Goal: Use online tool/utility: Utilize a website feature to perform a specific function

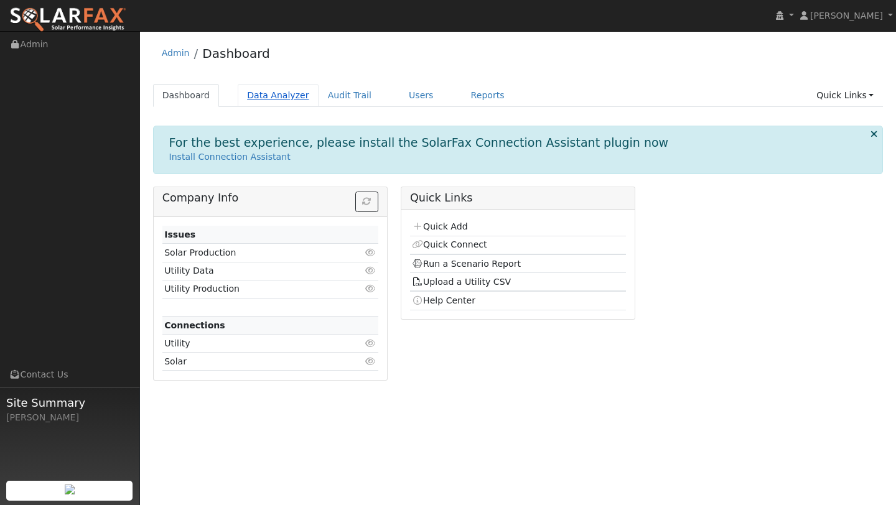
click at [272, 90] on link "Data Analyzer" at bounding box center [278, 95] width 81 height 23
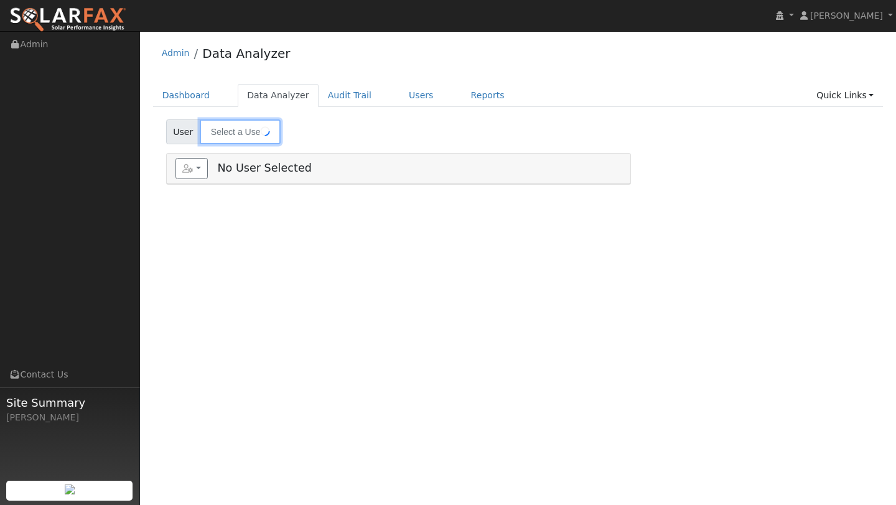
type input "[PERSON_NAME]"
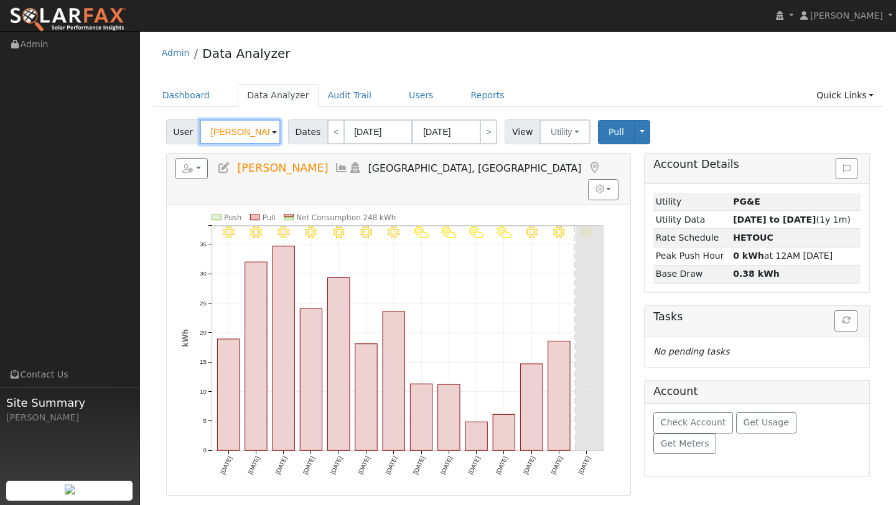
click at [249, 135] on input "[PERSON_NAME]" at bounding box center [240, 131] width 81 height 25
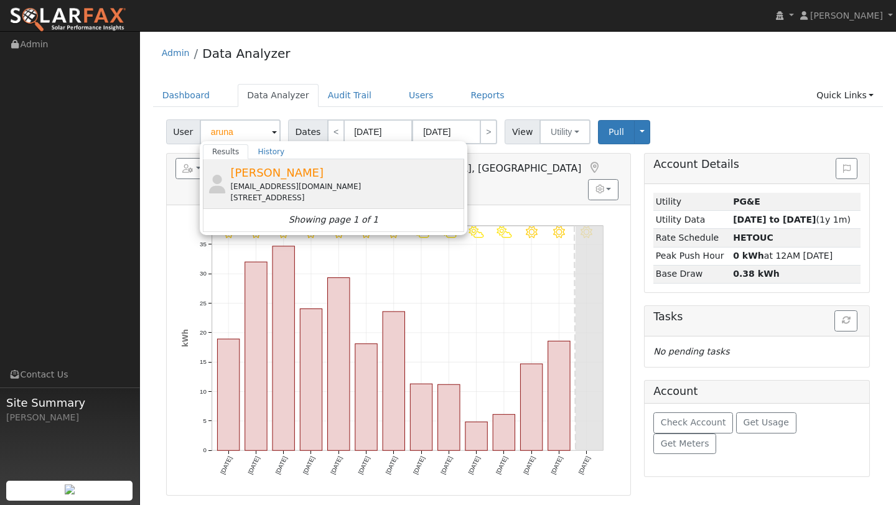
click at [256, 183] on div "[EMAIL_ADDRESS][DOMAIN_NAME]" at bounding box center [345, 186] width 231 height 11
type input "[PERSON_NAME]"
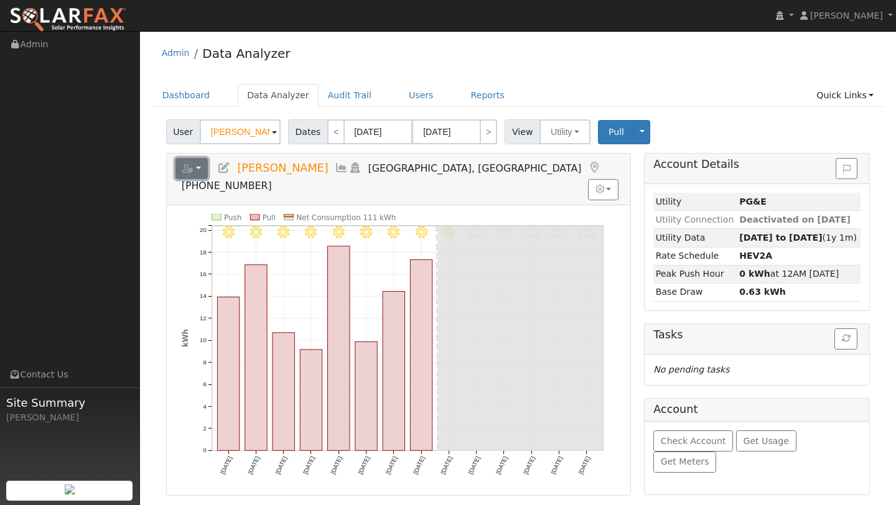
click at [198, 177] on button "button" at bounding box center [191, 168] width 33 height 21
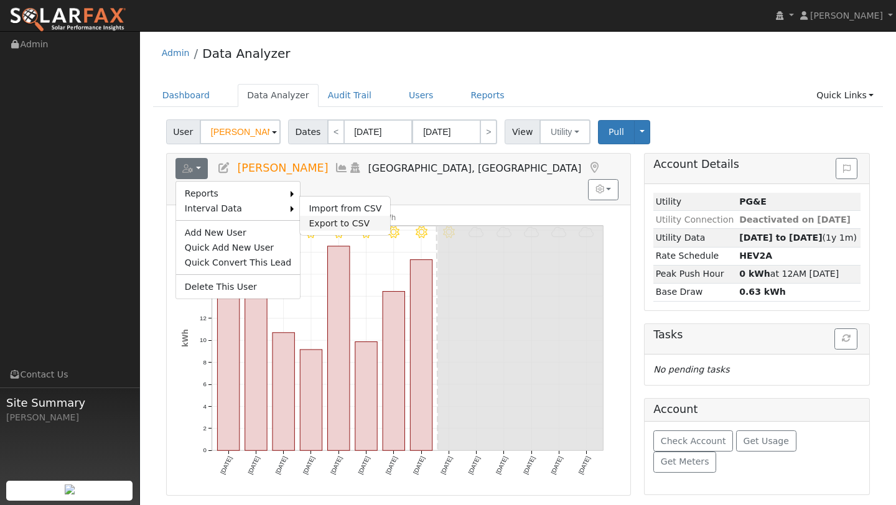
click at [312, 221] on link "Export to CSV" at bounding box center [345, 223] width 90 height 15
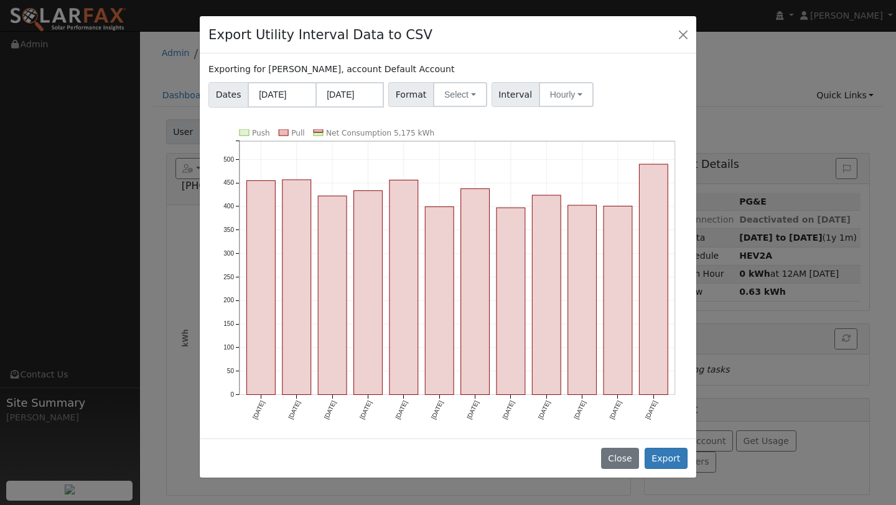
click at [440, 107] on div "Dates [DATE] [DATE] Format Select Generic PG&E SCE SDGE Aurora Energy Toolbase …" at bounding box center [447, 93] width 483 height 30
click at [440, 104] on button "Select" at bounding box center [460, 94] width 54 height 25
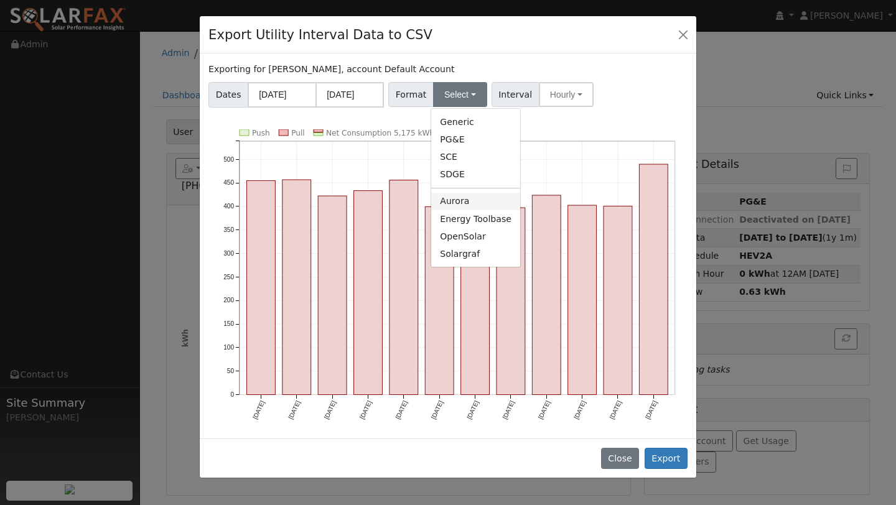
click at [453, 195] on link "Aurora" at bounding box center [475, 201] width 89 height 17
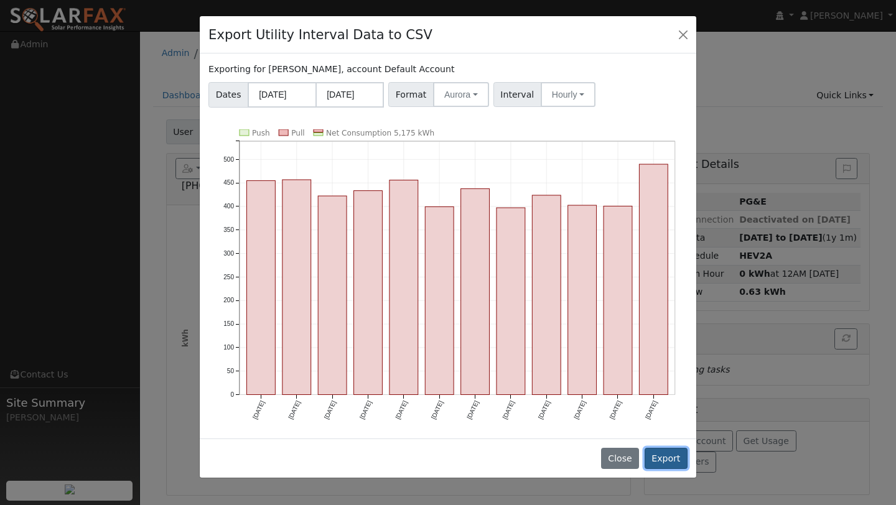
click at [661, 457] on button "Export" at bounding box center [665, 458] width 43 height 21
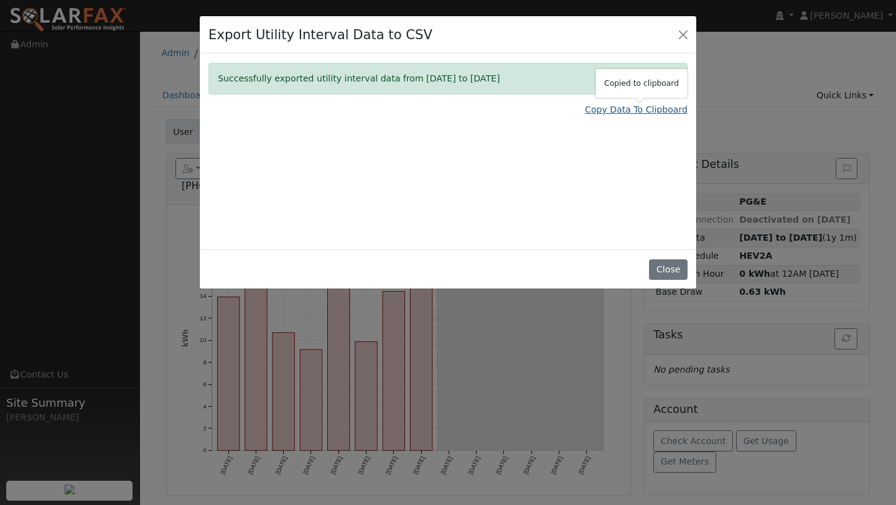
click at [605, 115] on link "Copy Data To Clipboard" at bounding box center [636, 109] width 103 height 13
click at [669, 31] on div "Export Utility Interval Data to CSV" at bounding box center [448, 35] width 496 height 38
click at [681, 35] on button "Close" at bounding box center [682, 33] width 17 height 17
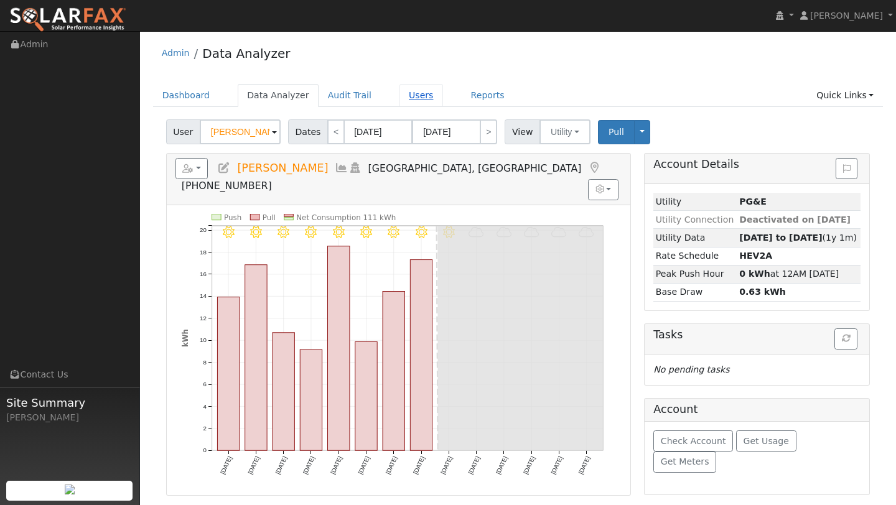
click at [401, 101] on link "Users" at bounding box center [421, 95] width 44 height 23
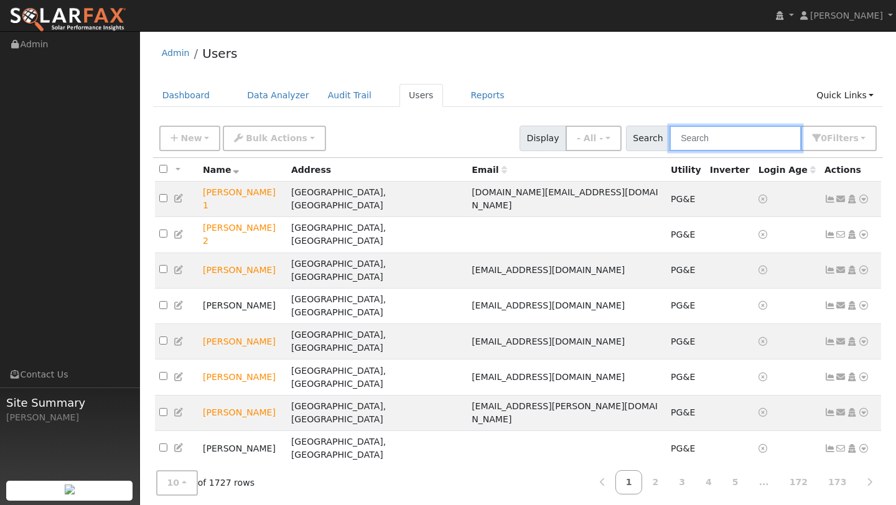
click at [700, 139] on input "text" at bounding box center [735, 138] width 132 height 25
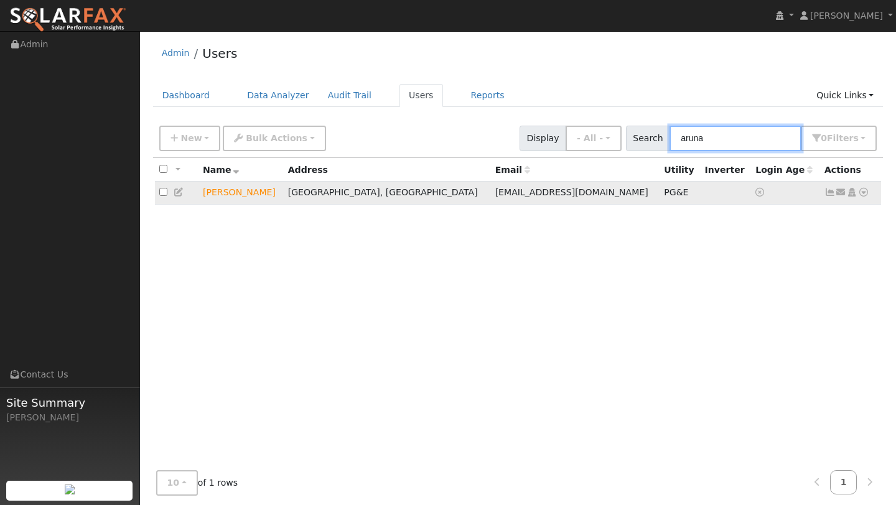
type input "aruna"
click at [866, 196] on icon at bounding box center [863, 192] width 11 height 9
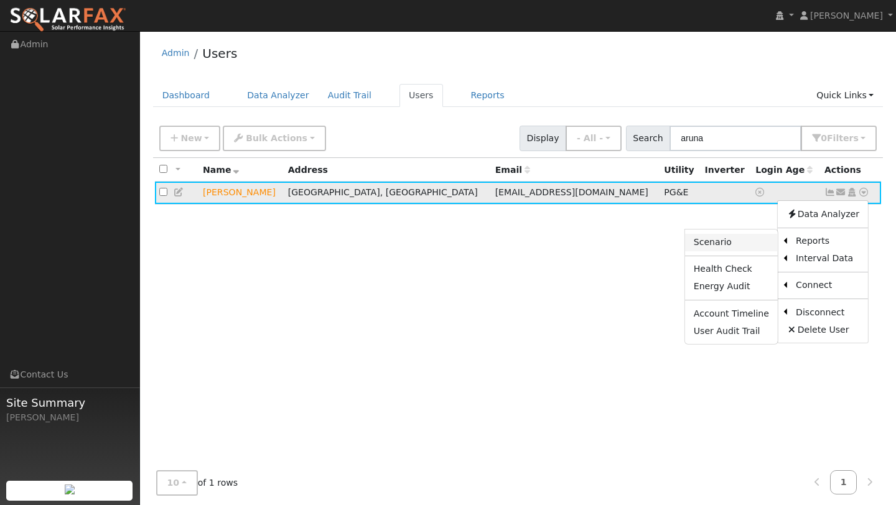
click at [735, 243] on link "Scenario" at bounding box center [731, 242] width 93 height 17
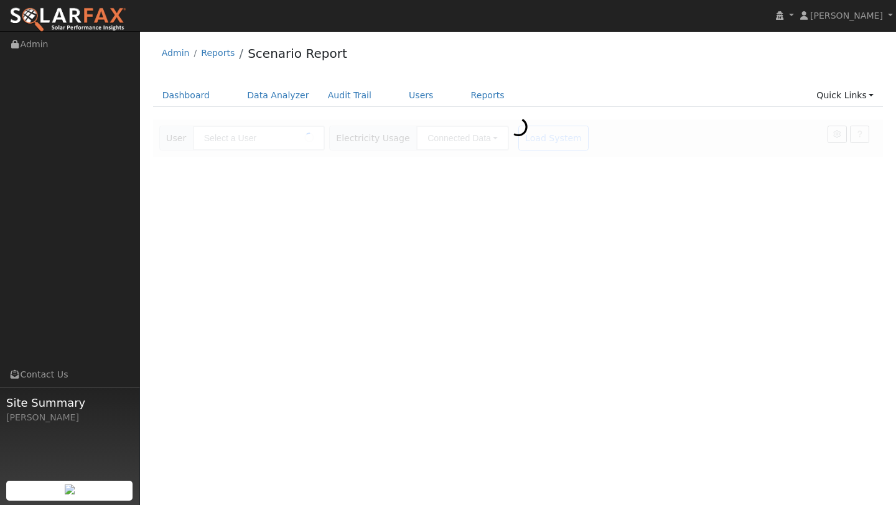
type input "[PERSON_NAME]"
type input "Pacific Gas & Electric"
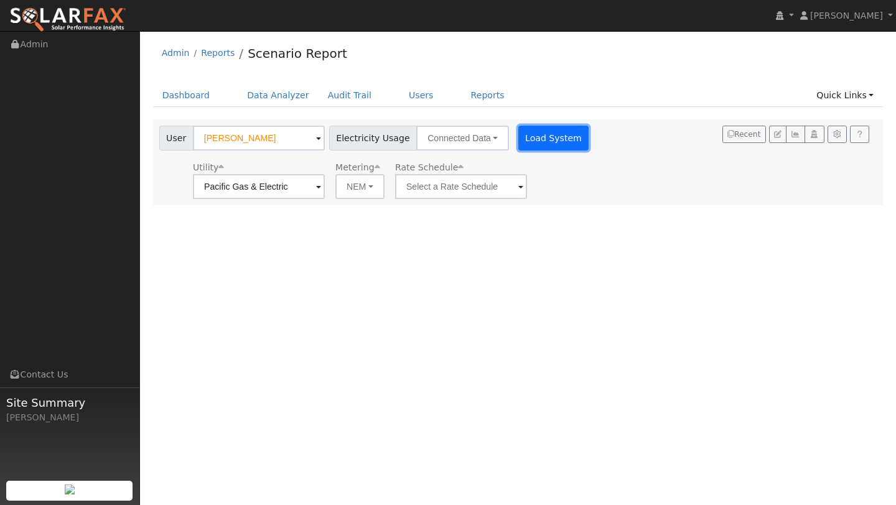
click at [528, 139] on button "Load System" at bounding box center [553, 138] width 71 height 25
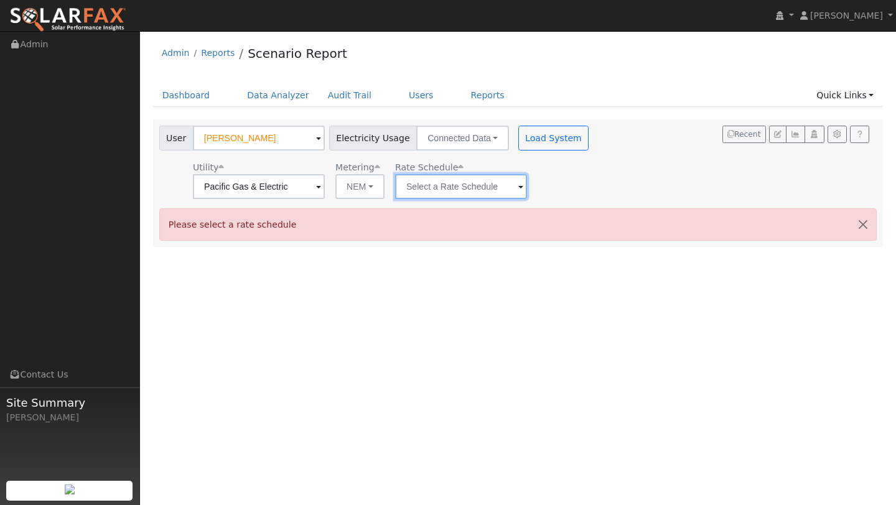
click at [460, 187] on input "text" at bounding box center [461, 186] width 132 height 25
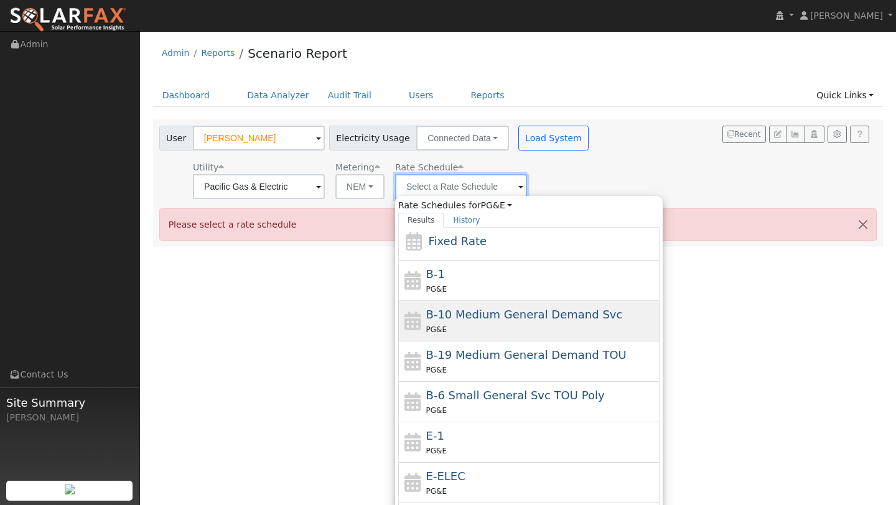
scroll to position [158, 0]
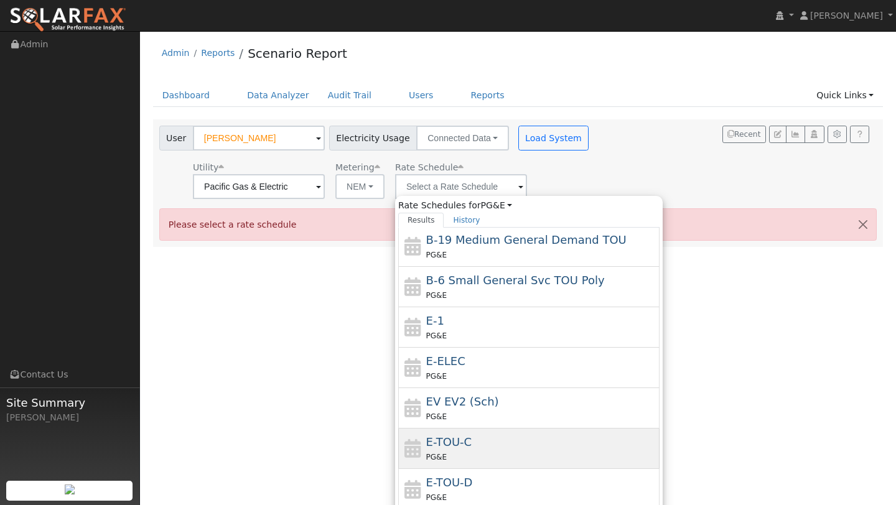
click at [447, 435] on span "E-TOU-C" at bounding box center [449, 441] width 46 height 13
type input "E-TOU-C"
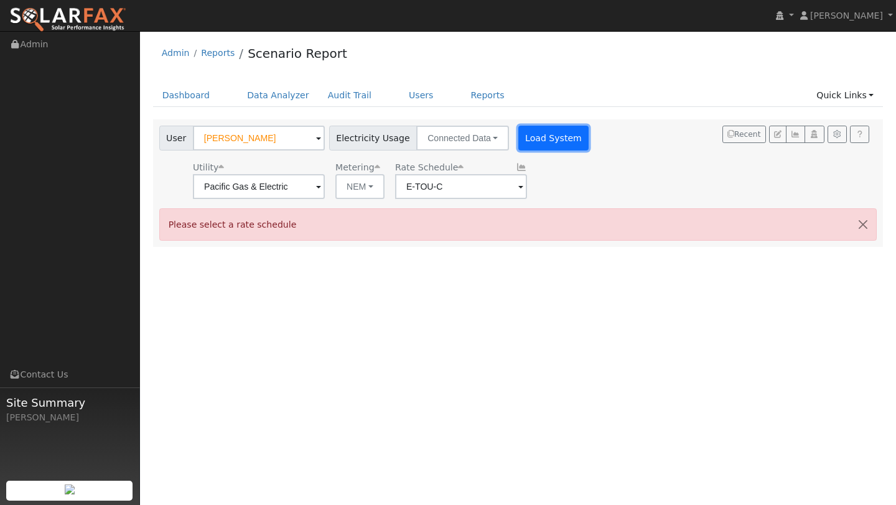
click at [518, 149] on button "Load System" at bounding box center [553, 138] width 71 height 25
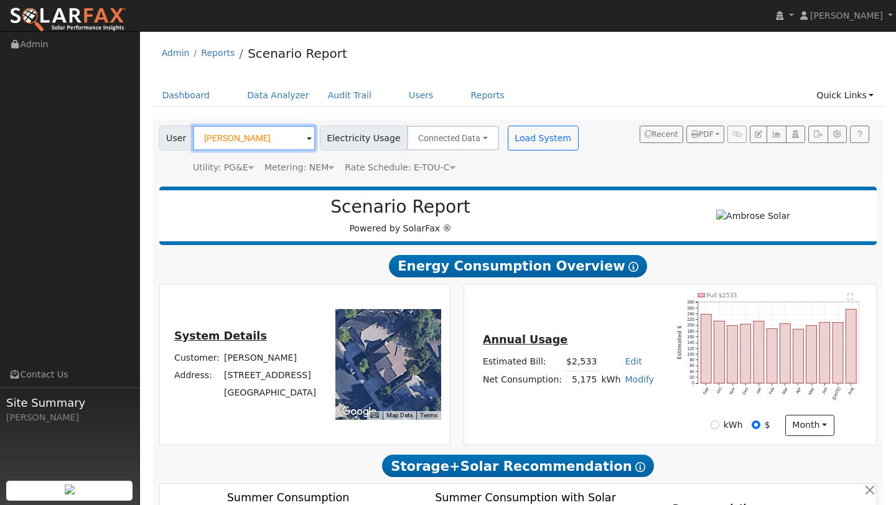
drag, startPoint x: 198, startPoint y: 139, endPoint x: 275, endPoint y: 146, distance: 76.8
click at [275, 146] on input "[PERSON_NAME]" at bounding box center [254, 138] width 123 height 25
click at [269, 136] on input "[PERSON_NAME]" at bounding box center [254, 138] width 123 height 25
